Goal: Register for event/course

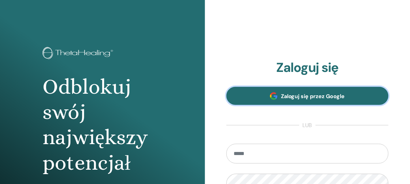
click at [305, 96] on span "Zaloguj się przez Google" at bounding box center [313, 96] width 64 height 7
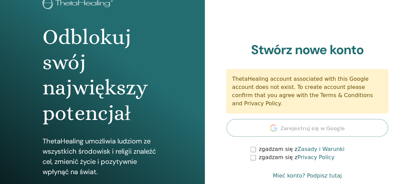
scroll to position [85, 0]
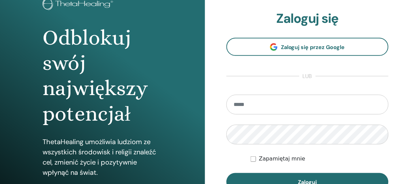
scroll to position [92, 0]
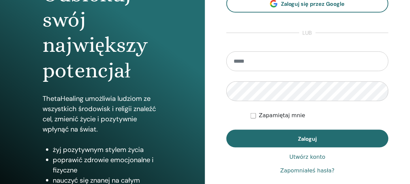
click at [264, 65] on input "email" at bounding box center [308, 61] width 162 height 20
click at [292, 62] on input "**********" at bounding box center [308, 61] width 162 height 20
type input "**********"
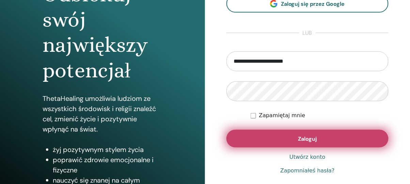
click at [299, 137] on span "Zaloguj" at bounding box center [307, 138] width 19 height 7
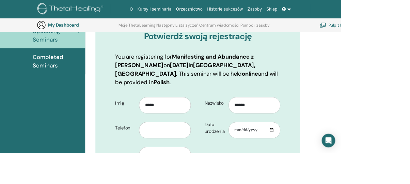
scroll to position [91, 0]
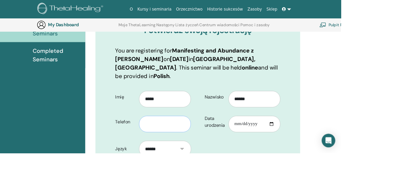
click at [206, 140] on input "text" at bounding box center [198, 149] width 62 height 20
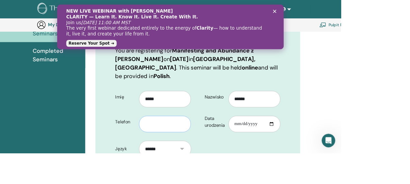
scroll to position [0, 0]
type input "*********"
click at [299, 139] on input "Data urodzenia" at bounding box center [306, 149] width 62 height 20
type input "**********"
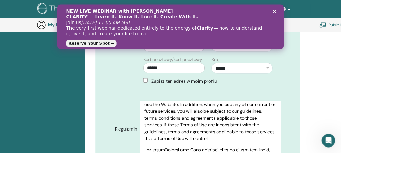
scroll to position [52, 0]
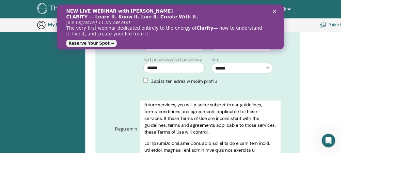
click at [186, 184] on form "**********" at bounding box center [238, 69] width 209 height 296
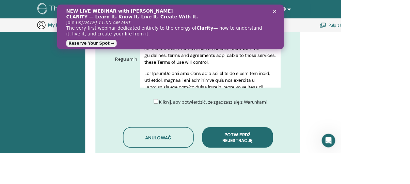
scroll to position [380, 0]
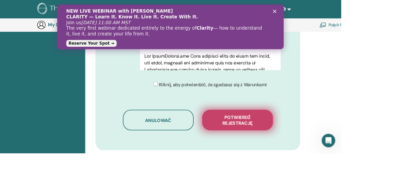
click at [303, 137] on span "Potwierdź rejestrację" at bounding box center [286, 144] width 68 height 14
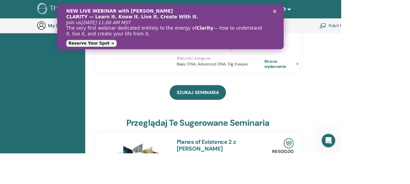
scroll to position [196, 0]
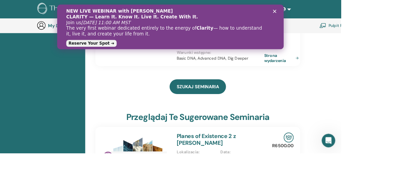
click at [319, 14] on icon "Close" at bounding box center [318, 13] width 4 height 4
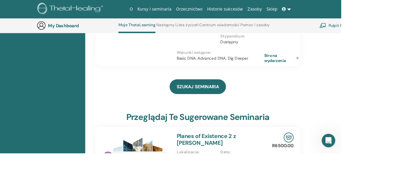
click at [278, 13] on link "Historie sukcesów" at bounding box center [271, 11] width 48 height 13
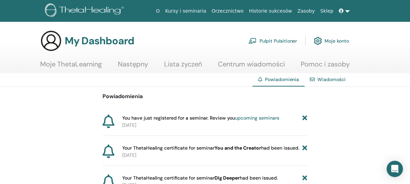
click at [351, 9] on link at bounding box center [345, 11] width 16 height 13
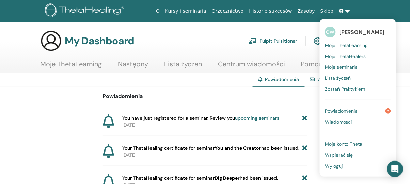
click at [356, 44] on span "Moje ThetaLearning" at bounding box center [346, 45] width 43 height 6
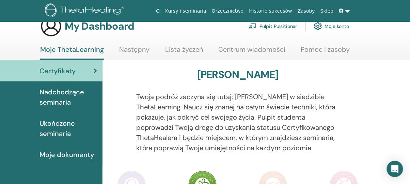
scroll to position [22, 0]
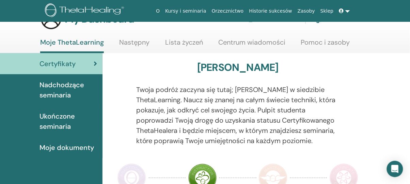
click at [56, 126] on span "Ukończone seminaria" at bounding box center [69, 121] width 58 height 20
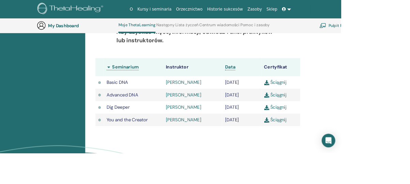
scroll to position [204, 0]
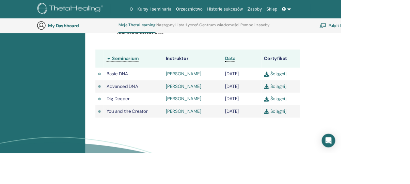
click at [330, 137] on link "Ściągnij" at bounding box center [331, 133] width 27 height 7
